Goal: Information Seeking & Learning: Learn about a topic

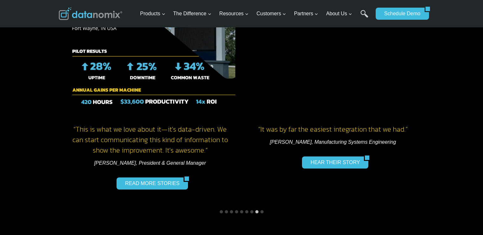
scroll to position [953, 0]
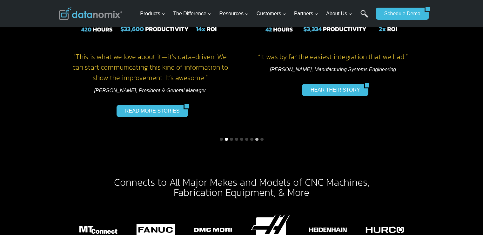
click at [226, 138] on button "Go to slide 2" at bounding box center [226, 139] width 3 height 3
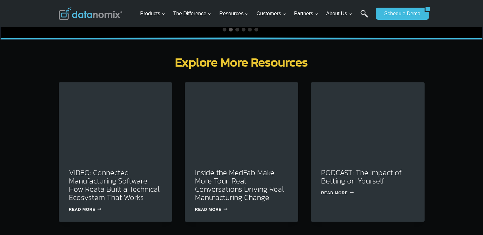
scroll to position [1938, 0]
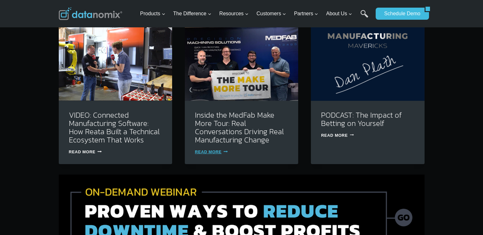
click at [216, 149] on link "Read More Inside the MedFab Make More Tour: Real Conversations Driving Real Man…" at bounding box center [211, 151] width 33 height 5
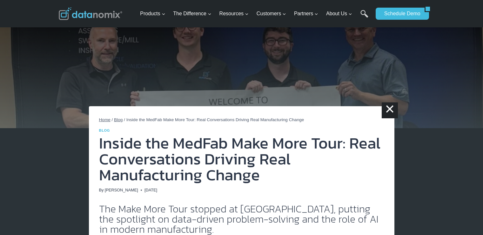
click at [121, 120] on span "Blog" at bounding box center [118, 119] width 9 height 5
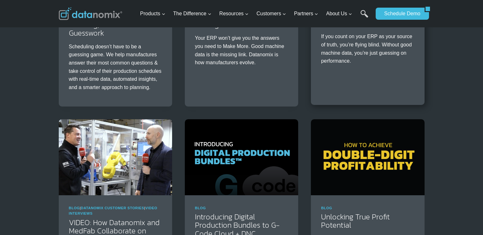
scroll to position [890, 0]
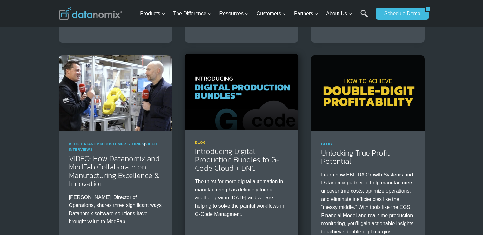
click at [201, 142] on link "Blog" at bounding box center [200, 142] width 11 height 4
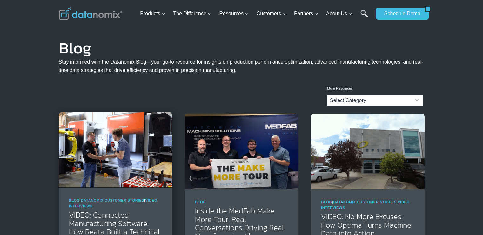
click at [98, 132] on img at bounding box center [115, 150] width 113 height 76
